Goal: Navigation & Orientation: Understand site structure

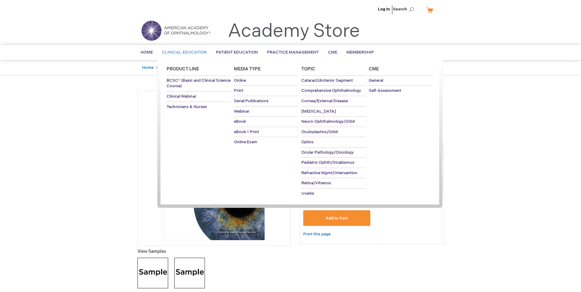
click at [198, 52] on span "Clinical Education" at bounding box center [184, 52] width 45 height 5
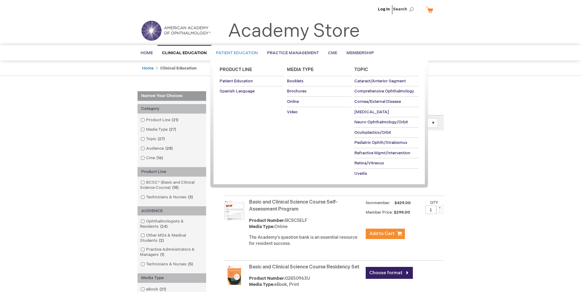
click at [239, 55] on span "Patient Education" at bounding box center [237, 53] width 42 height 5
